Goal: Information Seeking & Learning: Learn about a topic

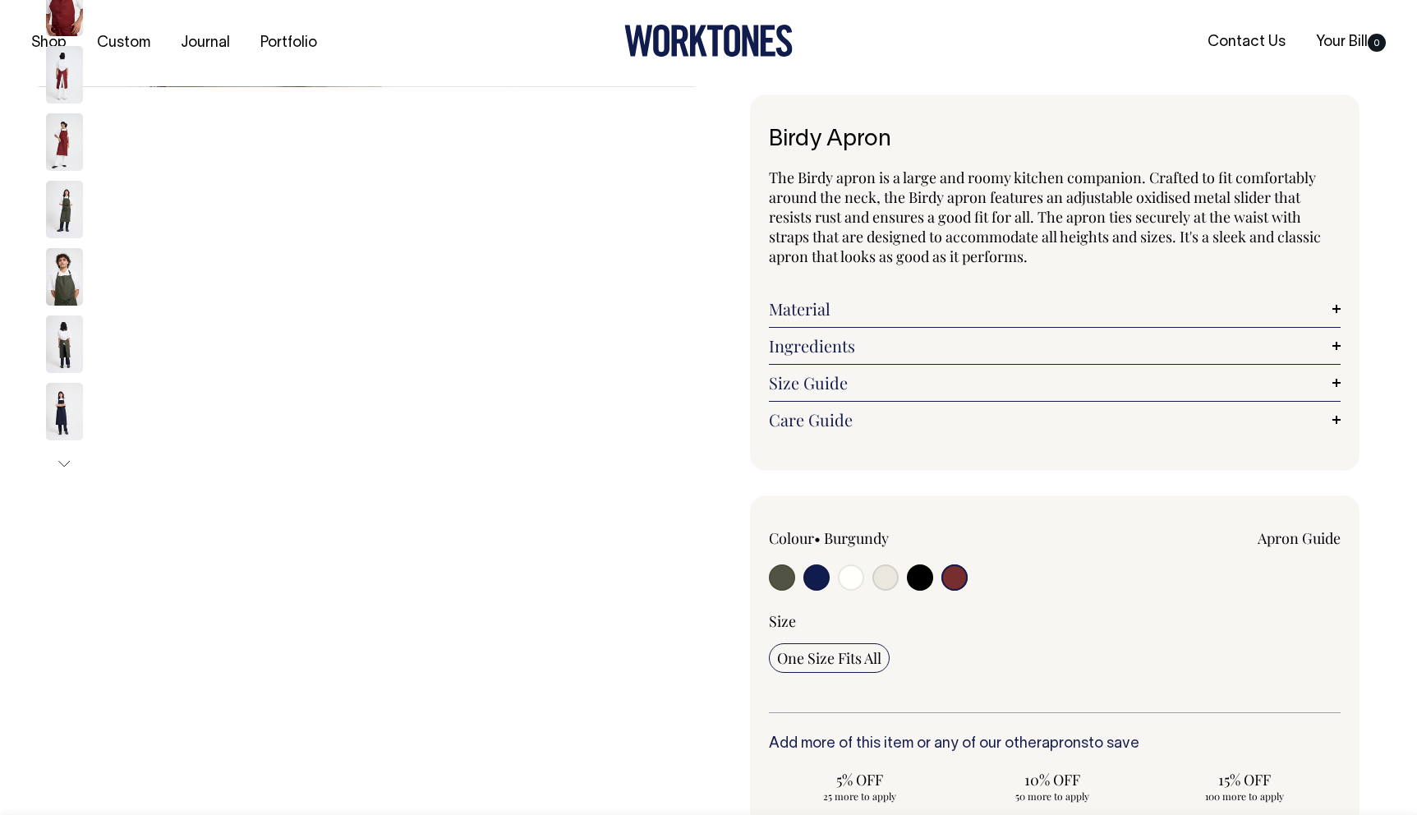
select select "Burgundy"
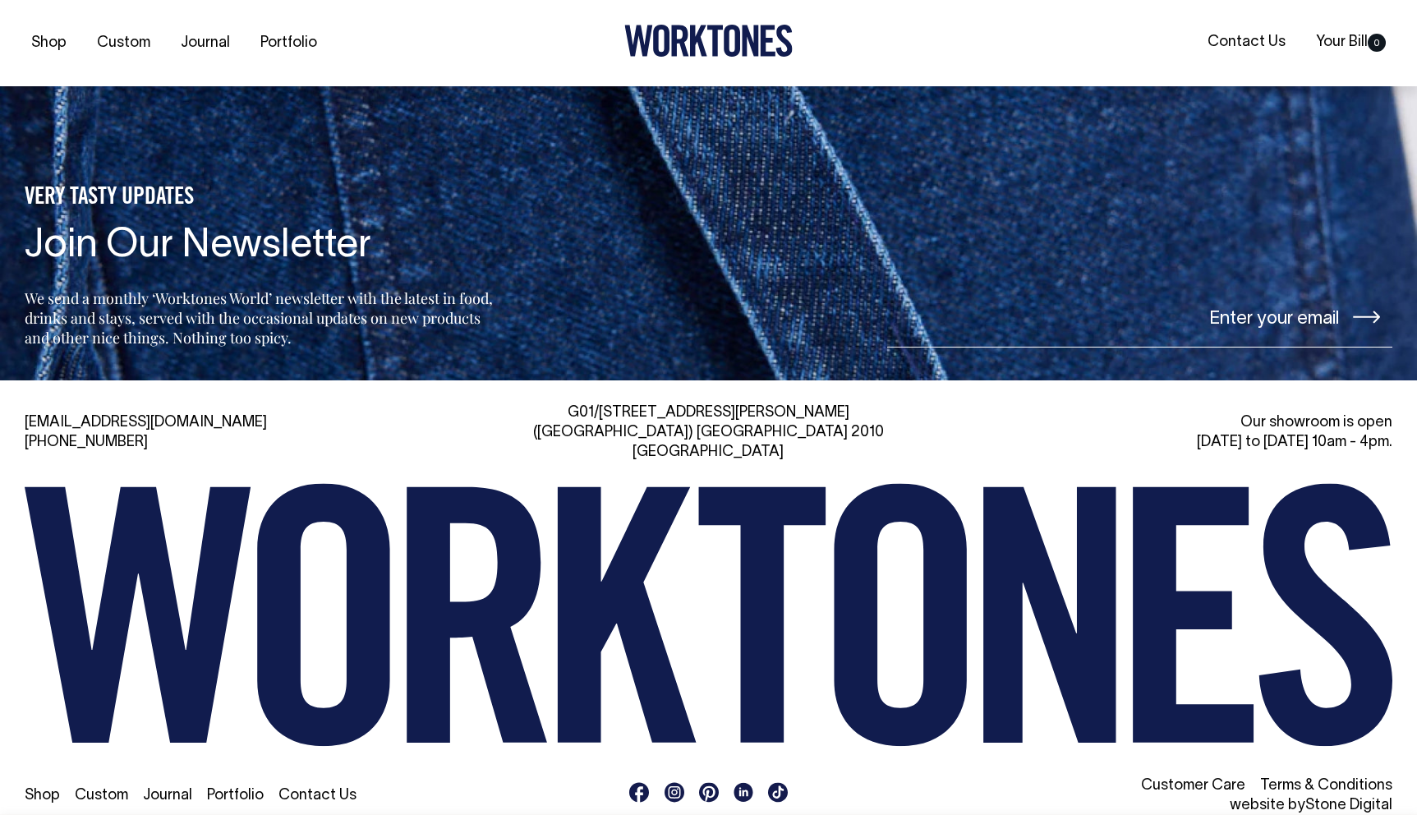
scroll to position [2615, 0]
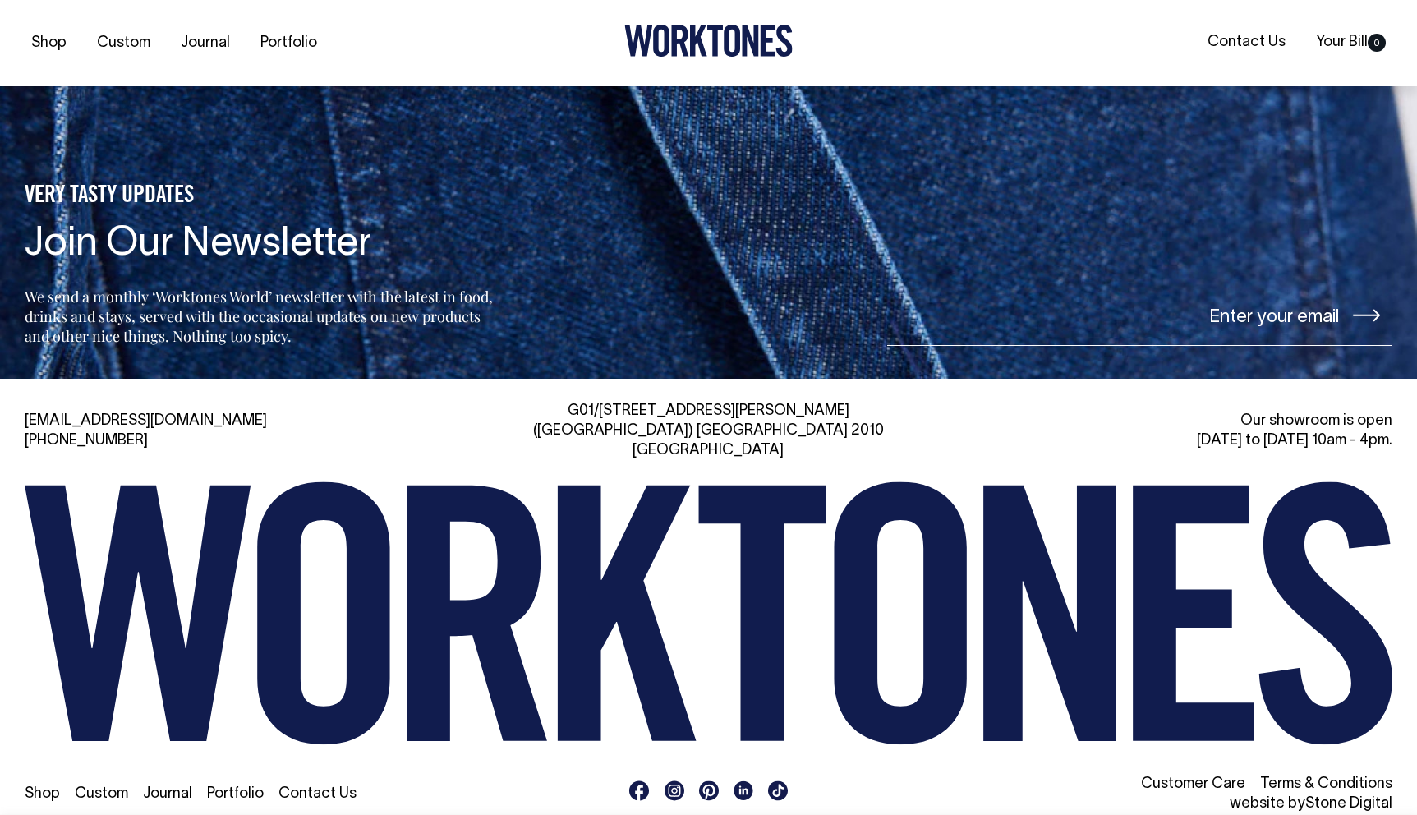
click at [671, 781] on rect at bounding box center [675, 791] width 20 height 20
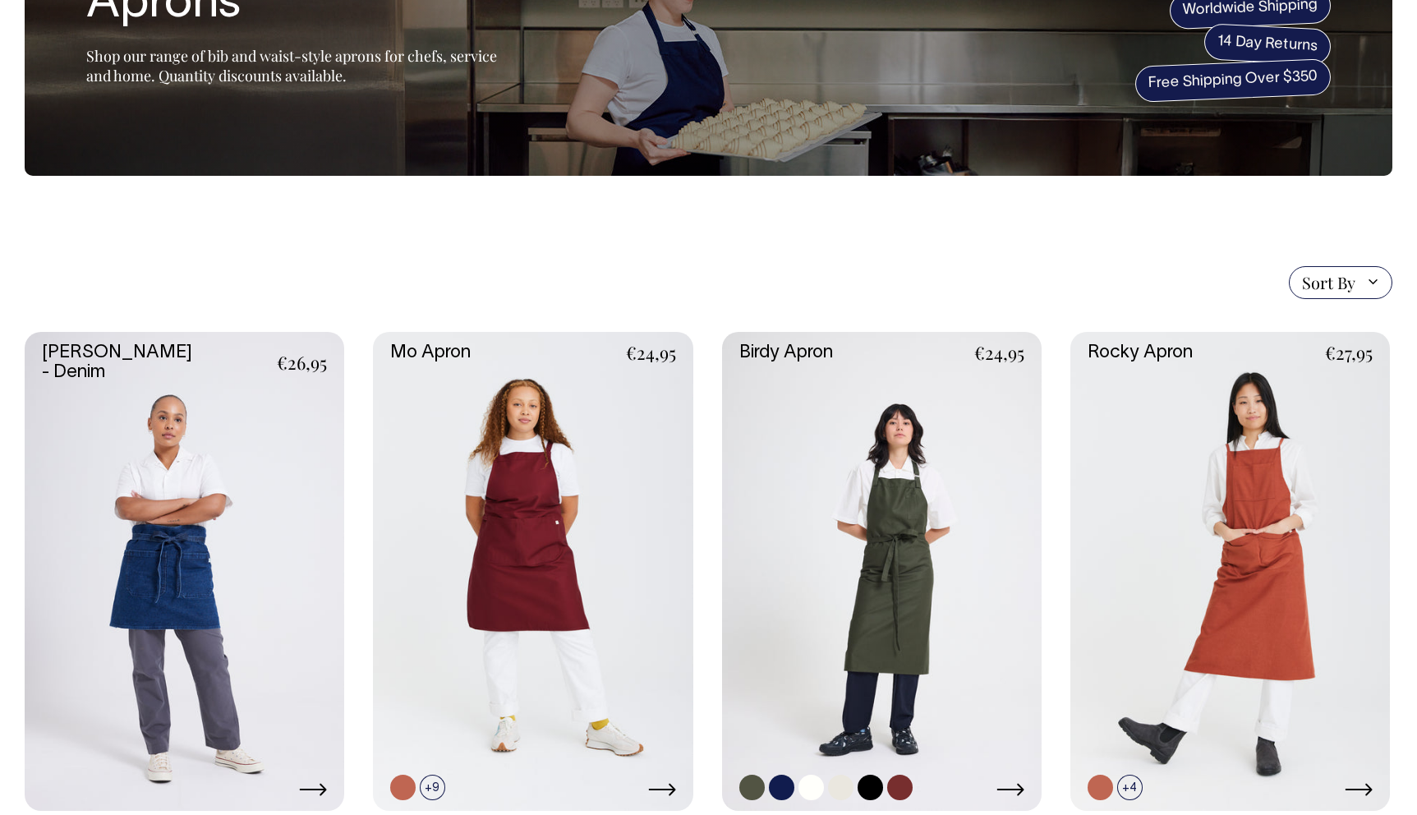
scroll to position [174, 0]
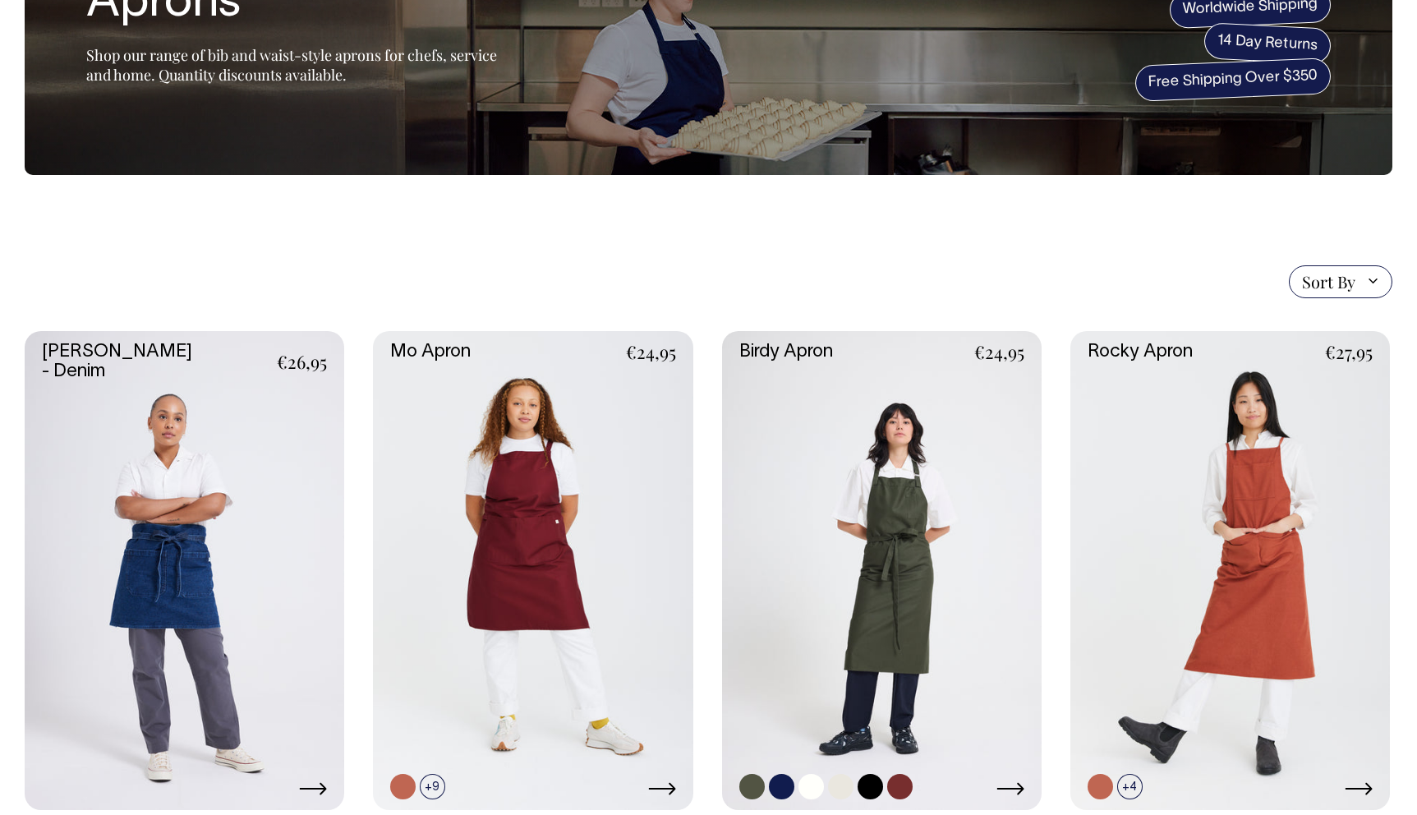
click at [855, 539] on link at bounding box center [882, 571] width 320 height 480
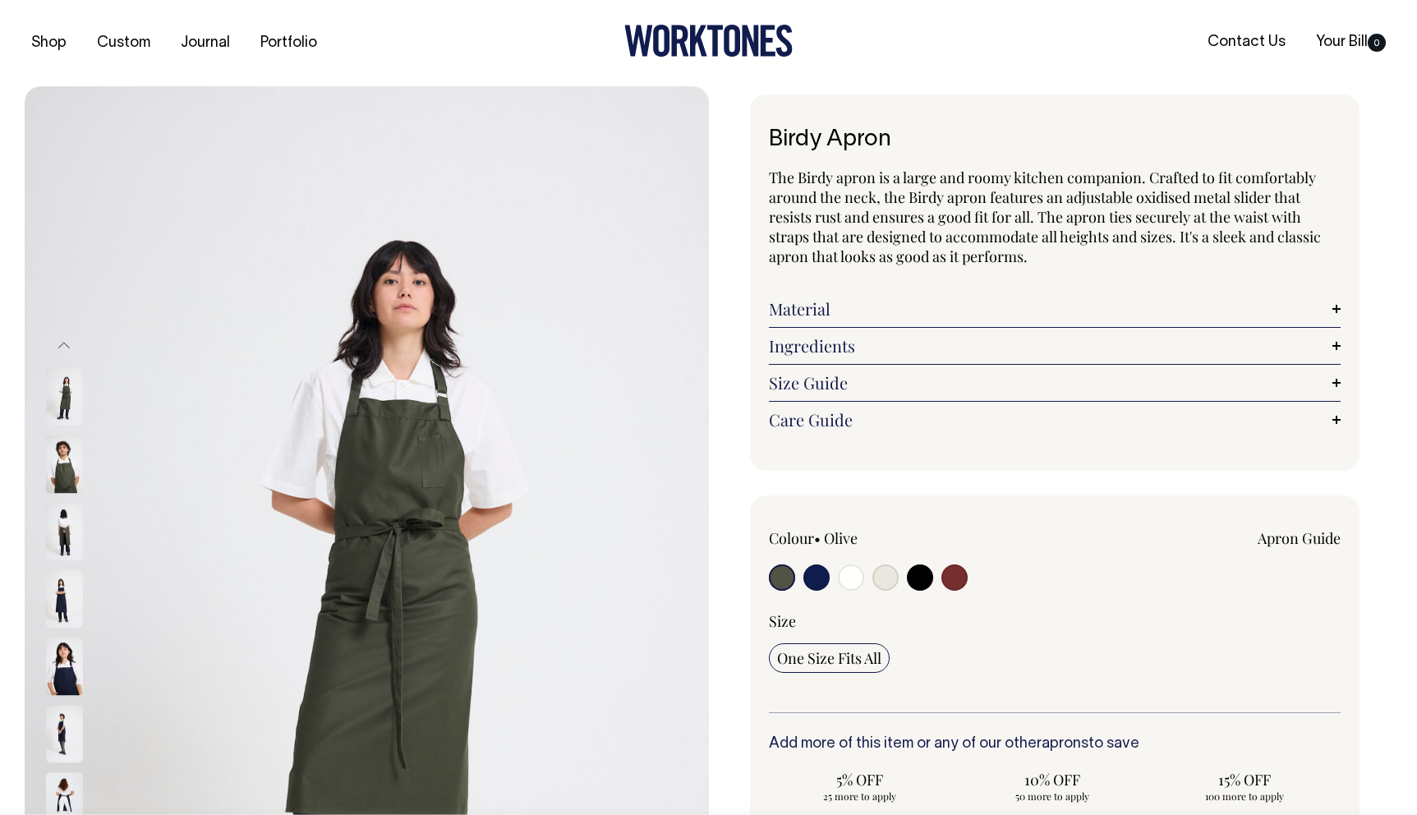
click at [58, 675] on img at bounding box center [64, 667] width 37 height 58
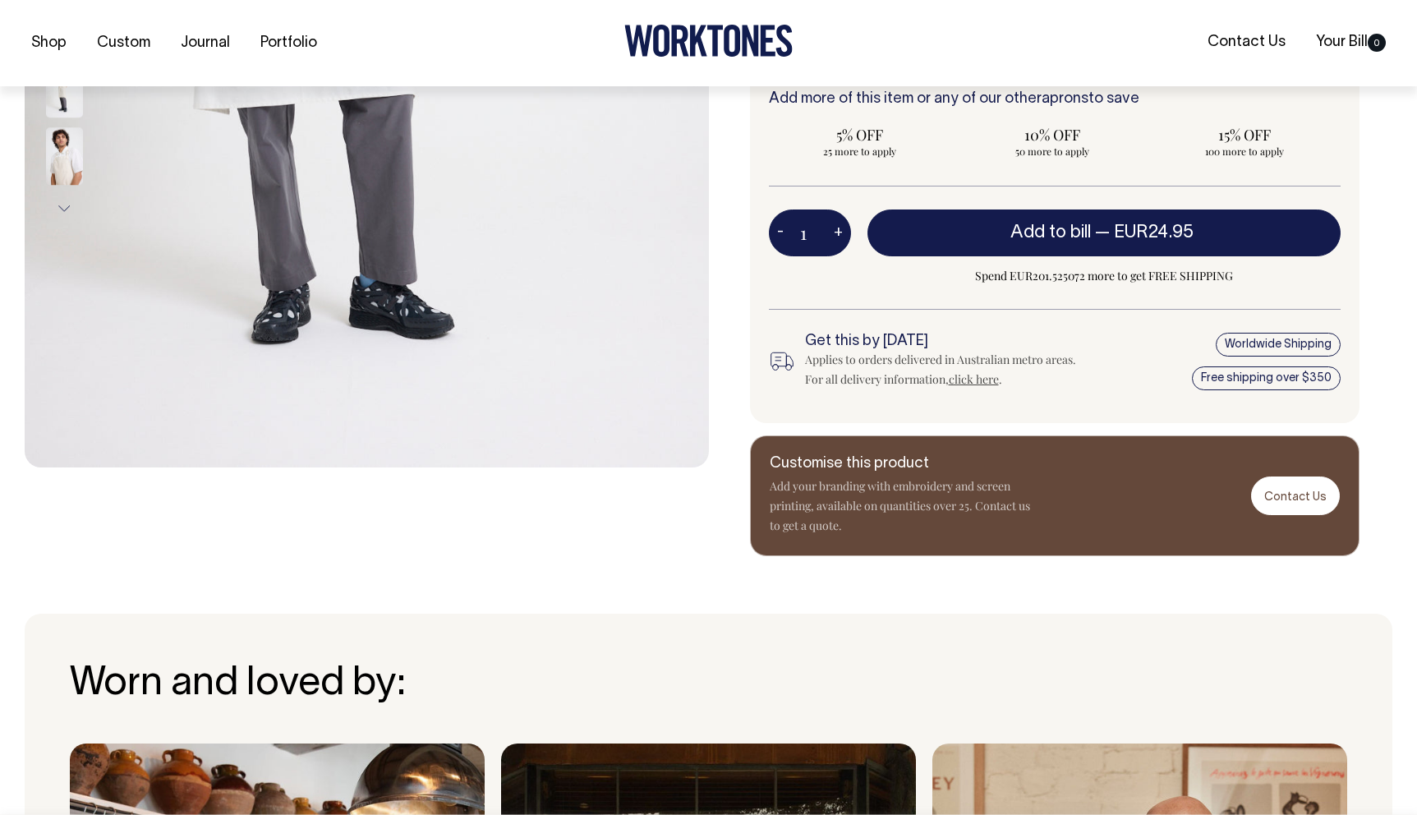
scroll to position [646, 0]
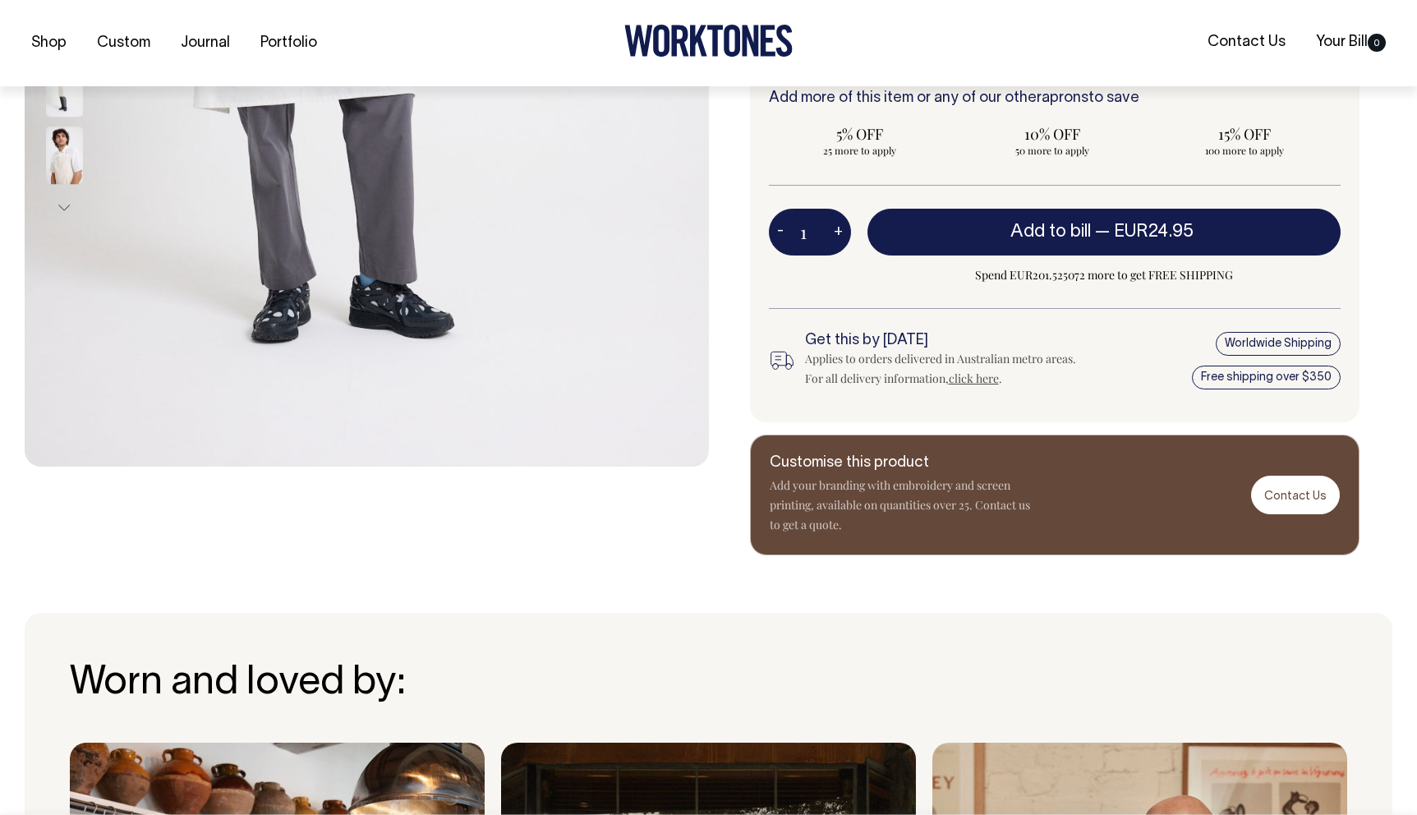
click at [63, 203] on button "Next" at bounding box center [64, 208] width 25 height 37
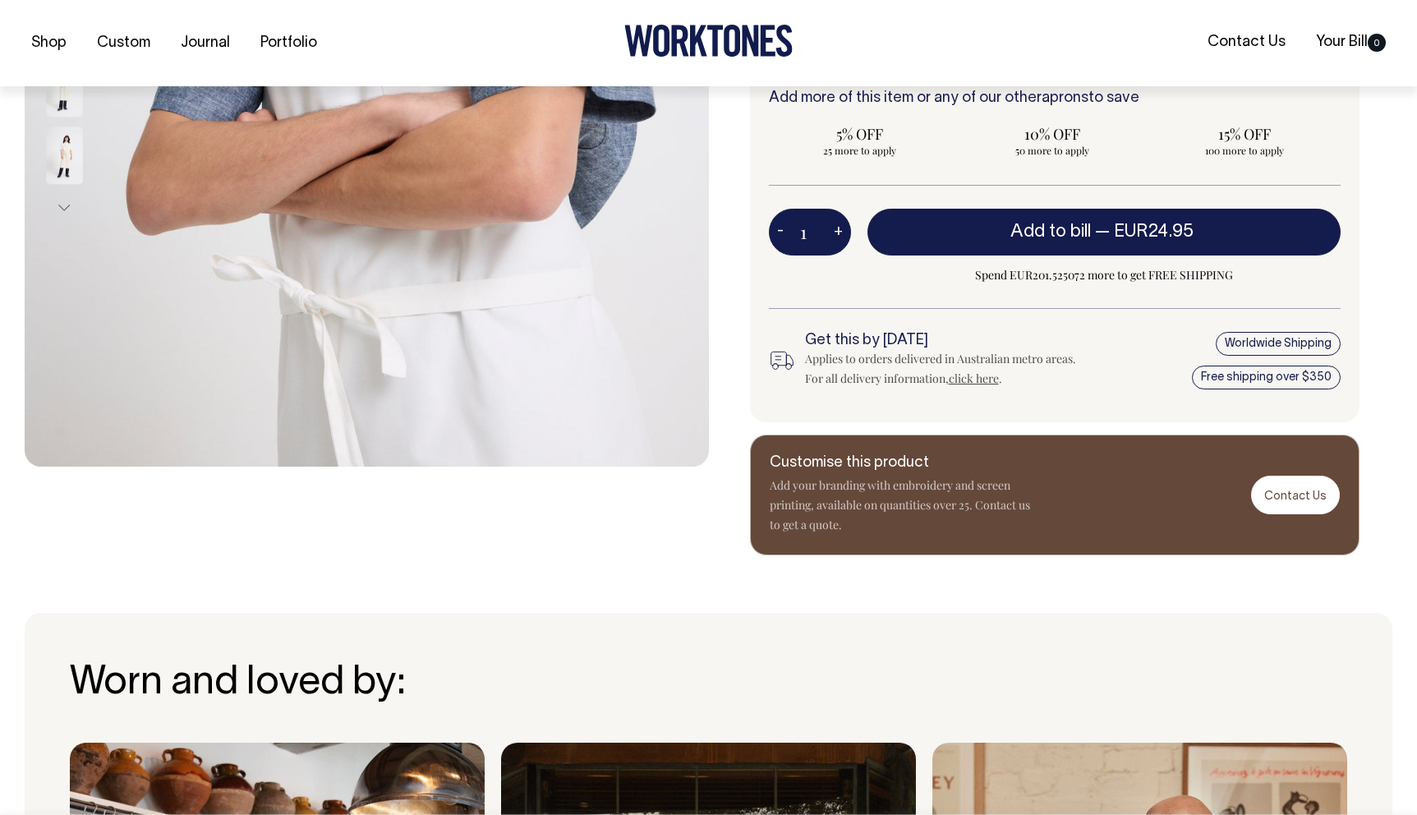
click at [63, 203] on button "Next" at bounding box center [64, 208] width 25 height 37
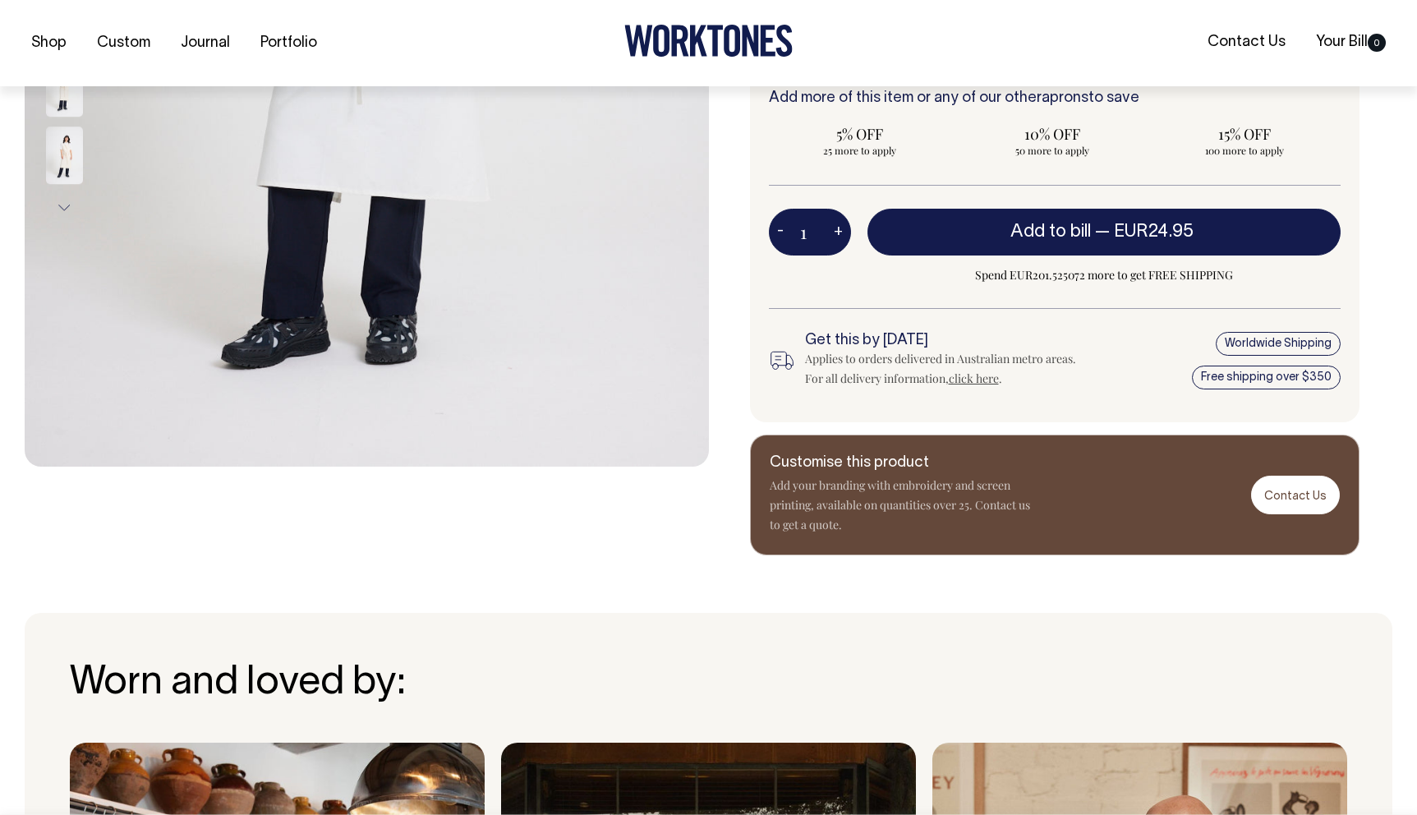
click at [63, 203] on button "Next" at bounding box center [64, 208] width 25 height 37
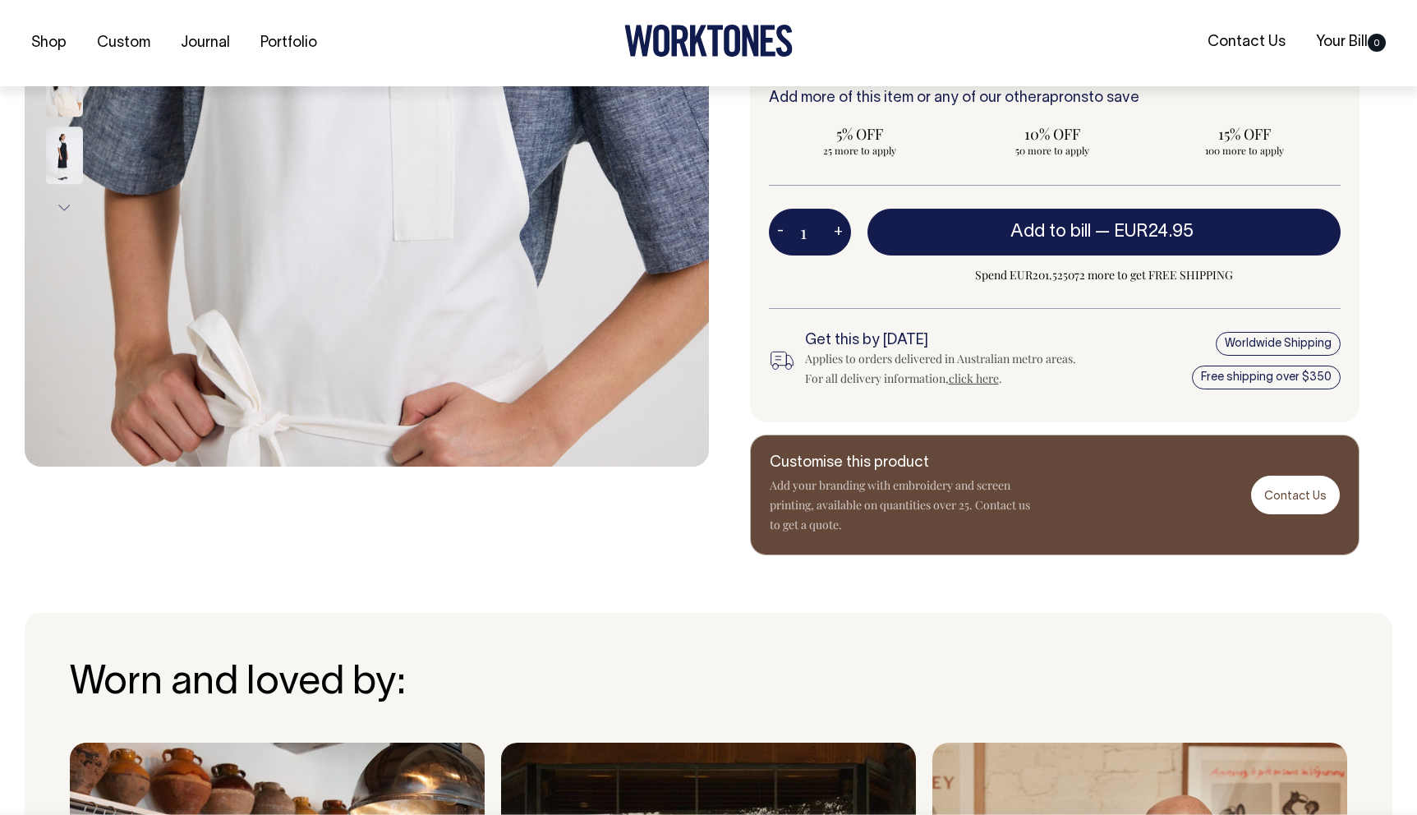
click at [63, 203] on button "Next" at bounding box center [64, 208] width 25 height 37
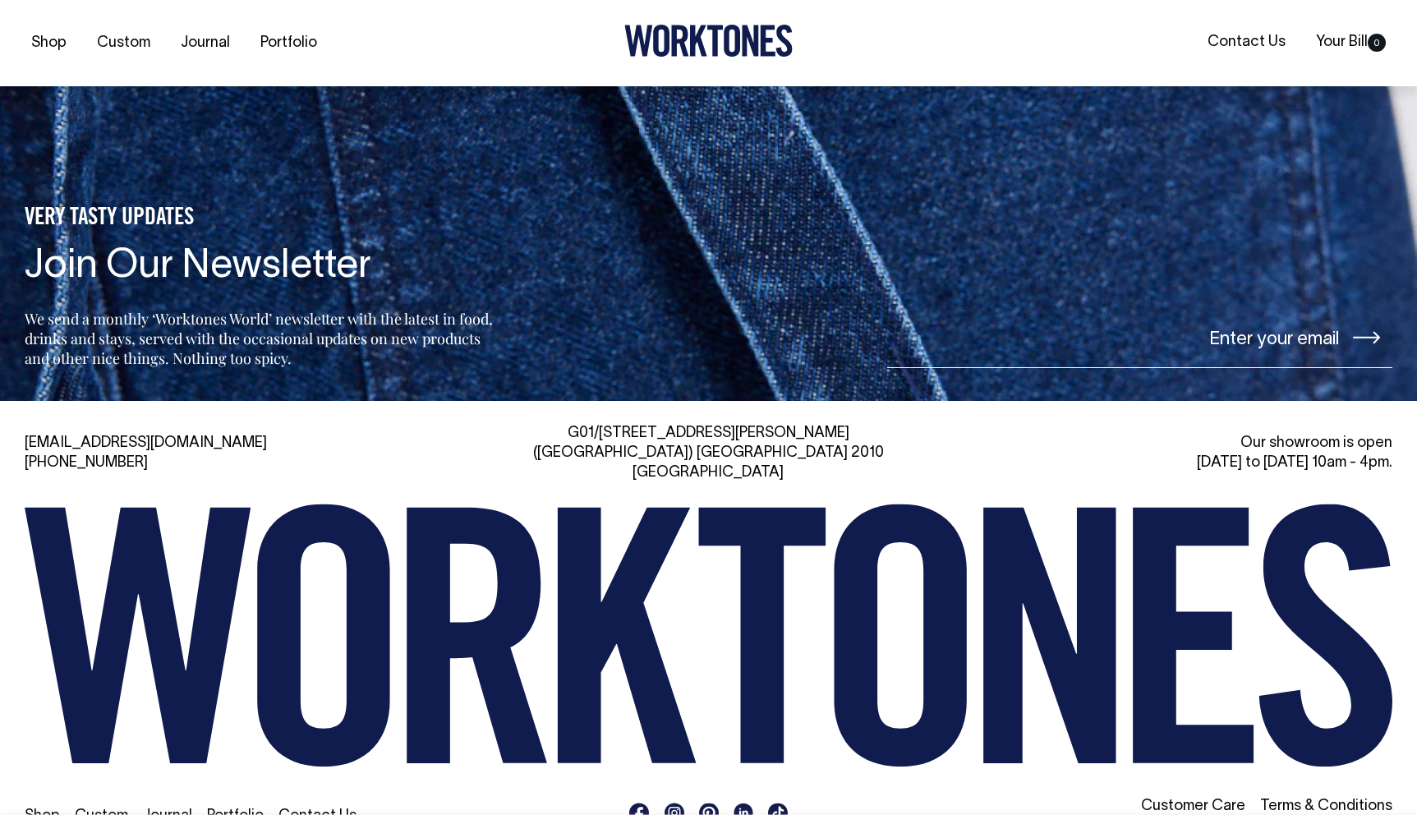
scroll to position [2594, 0]
